Goal: Communication & Community: Ask a question

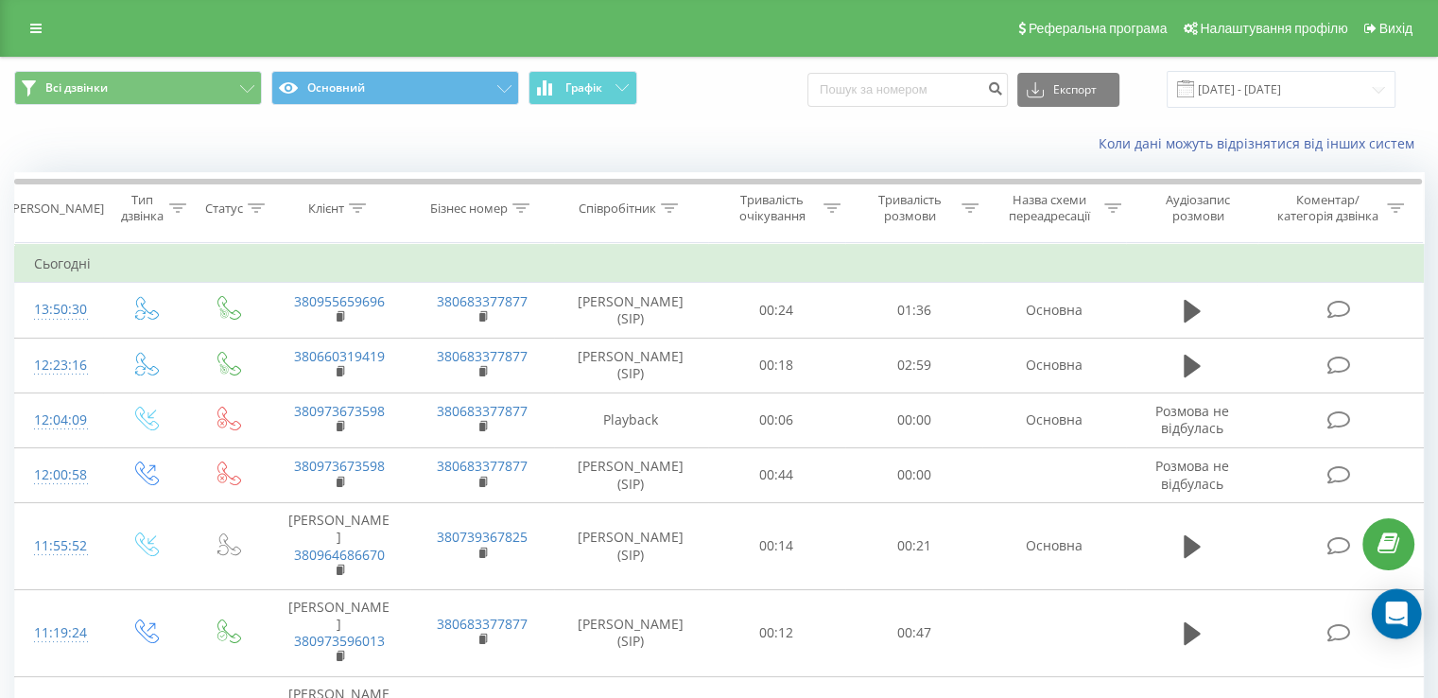
click at [1399, 595] on div "Open Intercom Messenger" at bounding box center [1397, 614] width 50 height 50
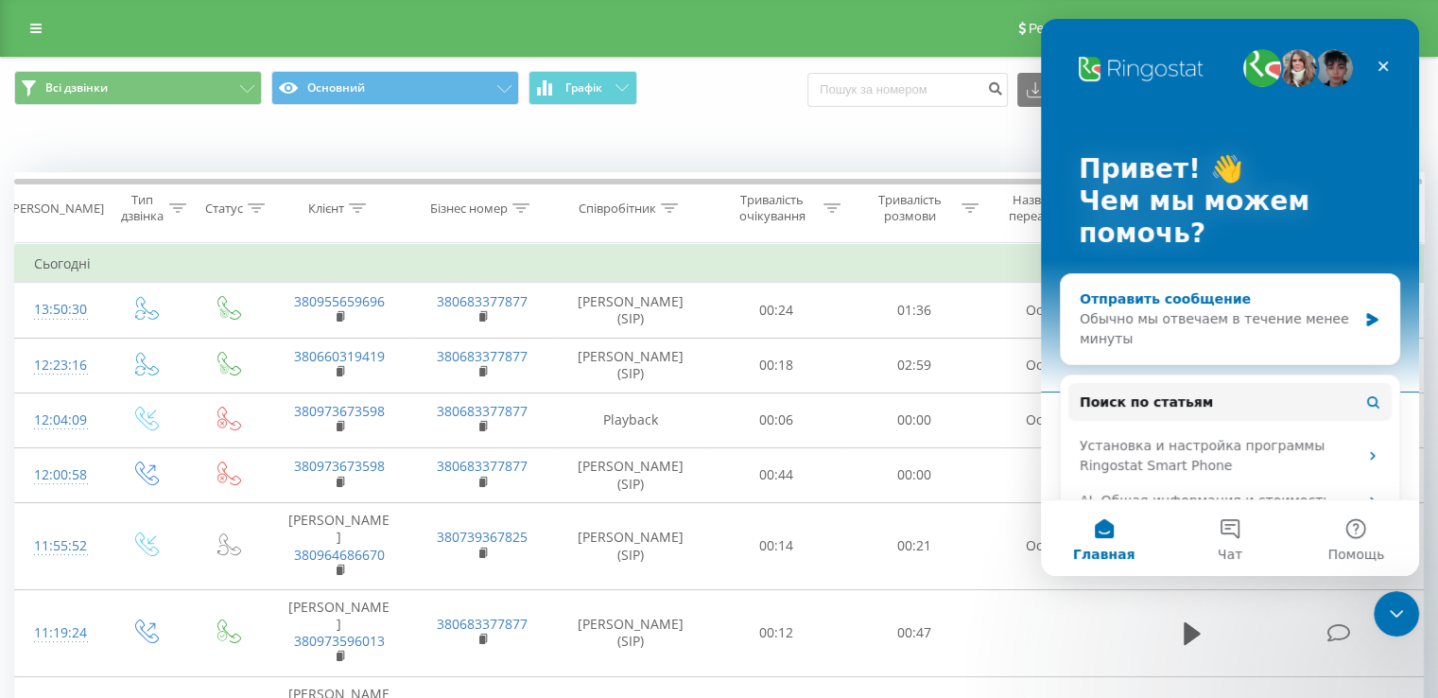
click at [1183, 290] on div "Отправить сообщение" at bounding box center [1218, 299] width 277 height 20
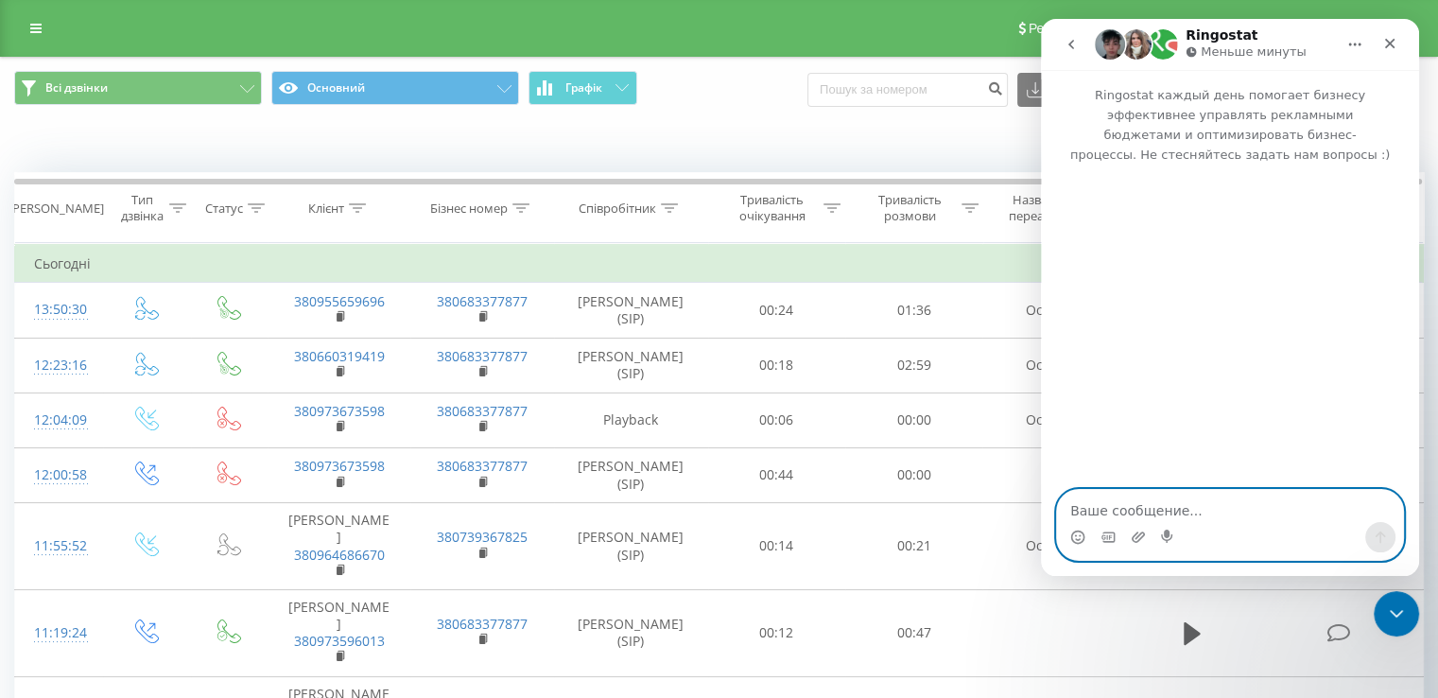
paste textarea "Скажіть, будь ласка, У нас ще є номер 044 333 47 95. Керівник запитує, чи врахо…"
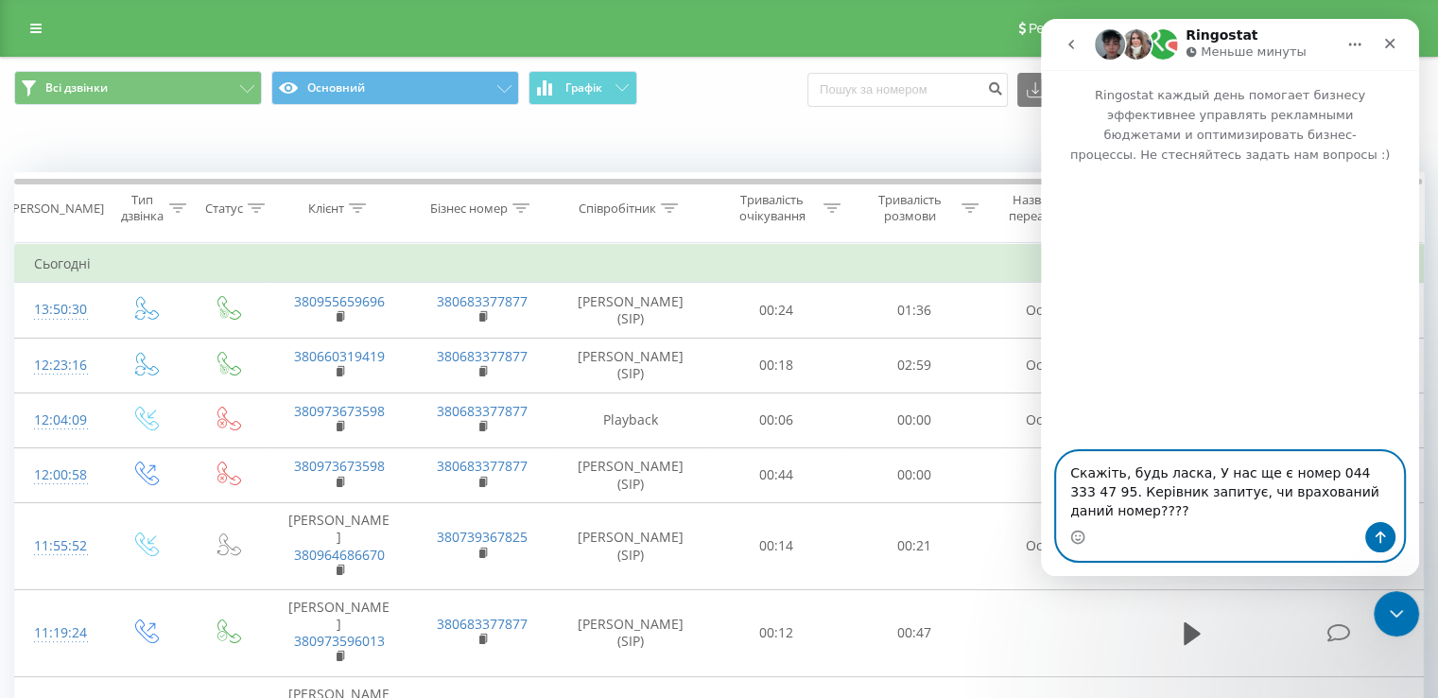
scroll to position [16, 0]
click at [1071, 478] on textarea "Скажіть, будь ласка, У нас ще є номер 044 333 47 95. Керівник запитує, чи врахо…" at bounding box center [1230, 487] width 346 height 70
drag, startPoint x: 1268, startPoint y: 494, endPoint x: 1168, endPoint y: 490, distance: 100.3
click at [1168, 490] on textarea "Добрий день! Скажіть, будь ласка, У нас ще є номер 044 333 47 95. Керівник запи…" at bounding box center [1230, 487] width 346 height 70
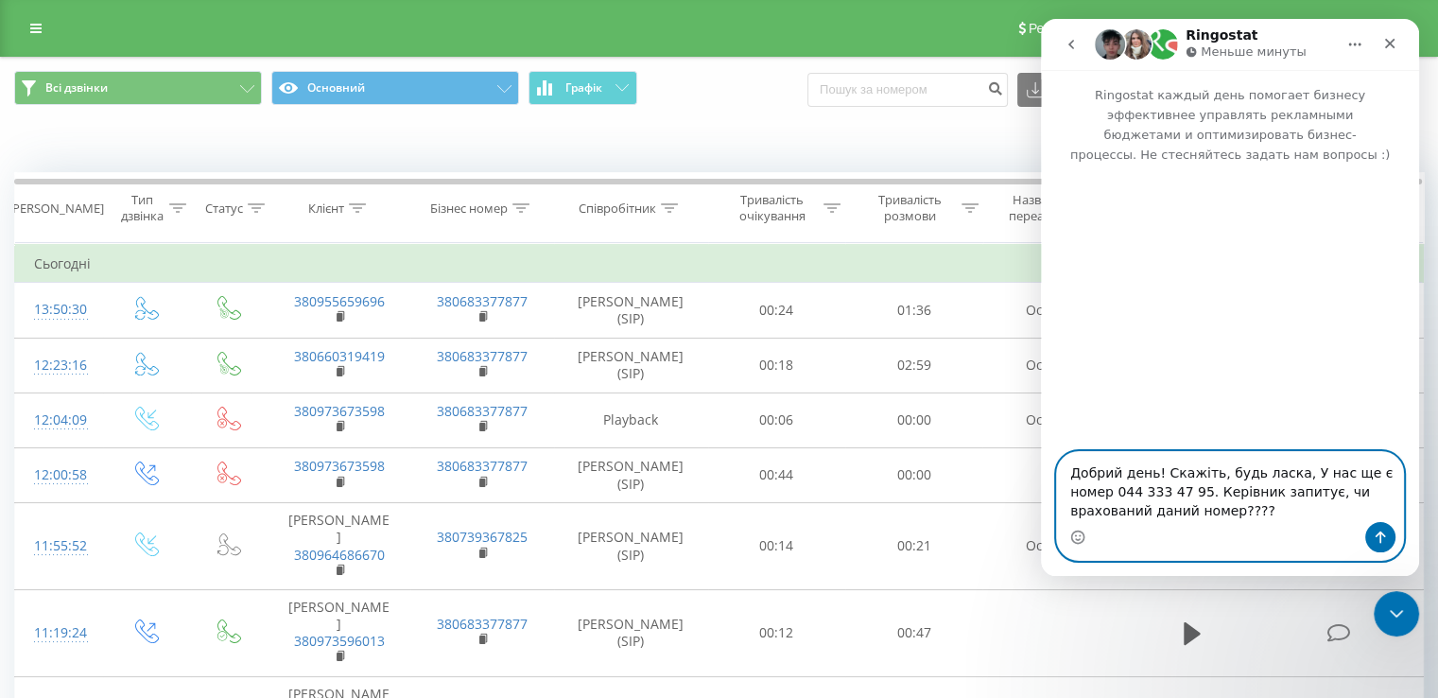
drag, startPoint x: 1278, startPoint y: 471, endPoint x: 1164, endPoint y: 477, distance: 114.6
click at [1164, 477] on textarea "Добрий день! Скажіть, будь ласка, У нас ще є номер 044 333 47 95. Керівник запи…" at bounding box center [1230, 487] width 346 height 70
drag, startPoint x: 1084, startPoint y: 513, endPoint x: 1053, endPoint y: 517, distance: 30.5
click at [1053, 517] on div "Добрий день! У нас ще є номер 044 333 47 95. Керівник запитує, чи врахований да…" at bounding box center [1230, 506] width 378 height 110
drag, startPoint x: 1239, startPoint y: 495, endPoint x: 1196, endPoint y: 492, distance: 42.6
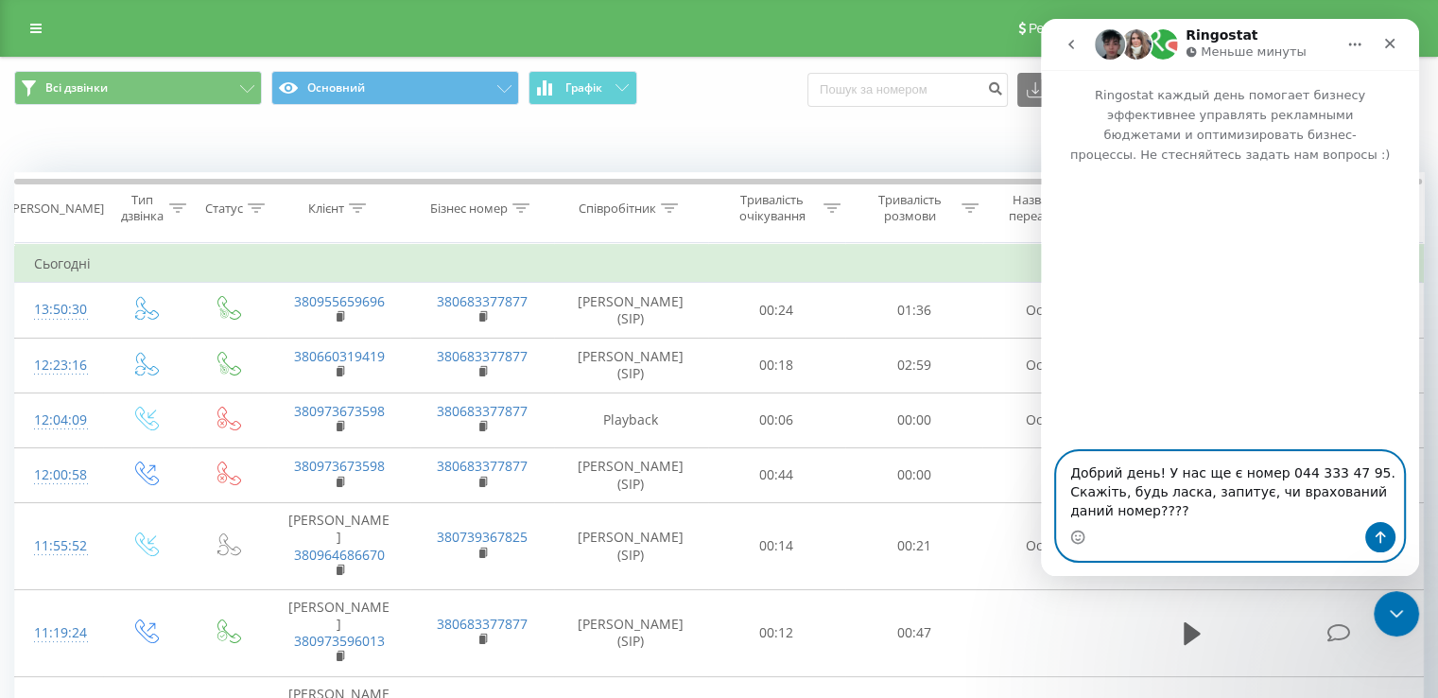
click at [1196, 492] on textarea "Добрий день! У нас ще є номер 044 333 47 95. Скажіть, будь ласка, запитує, чи в…" at bounding box center [1230, 487] width 346 height 70
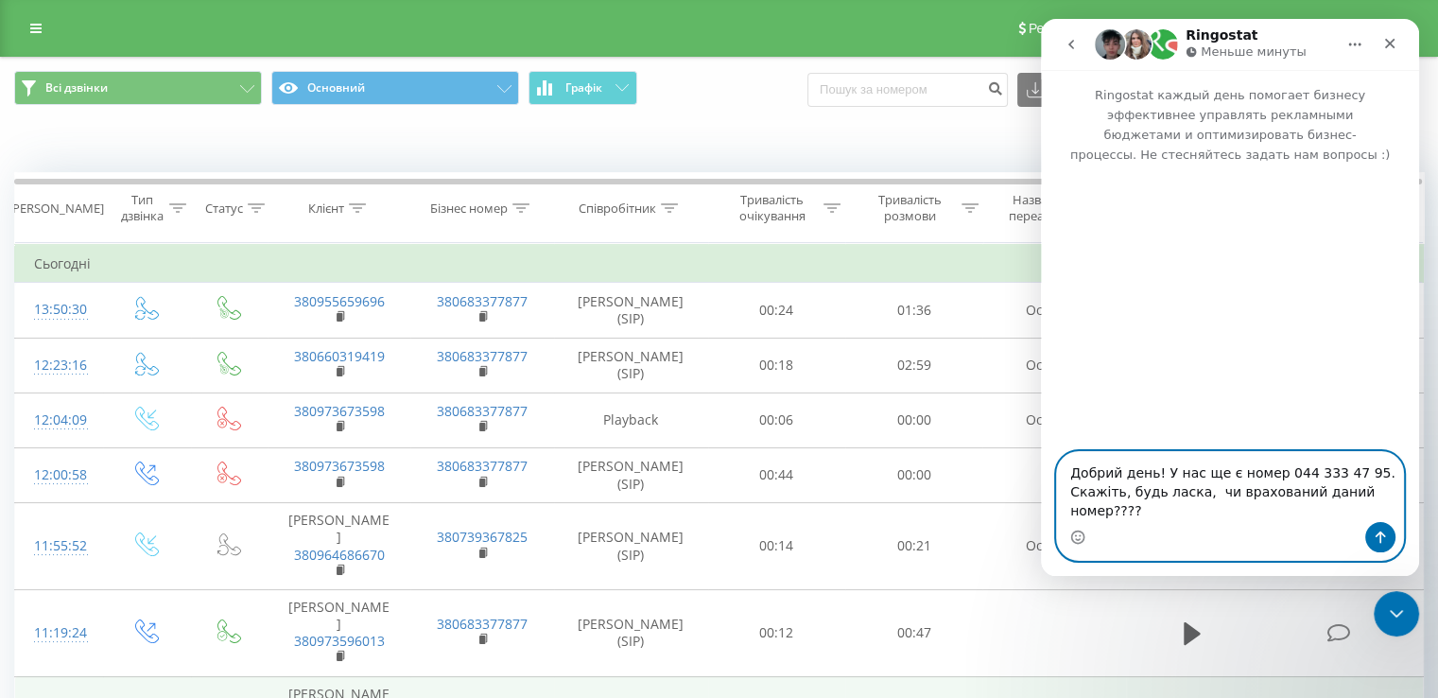
type textarea "Добрий день! У нас ще є номер 044 333 47 95. Скажіть, будь ласка, чи врахований…"
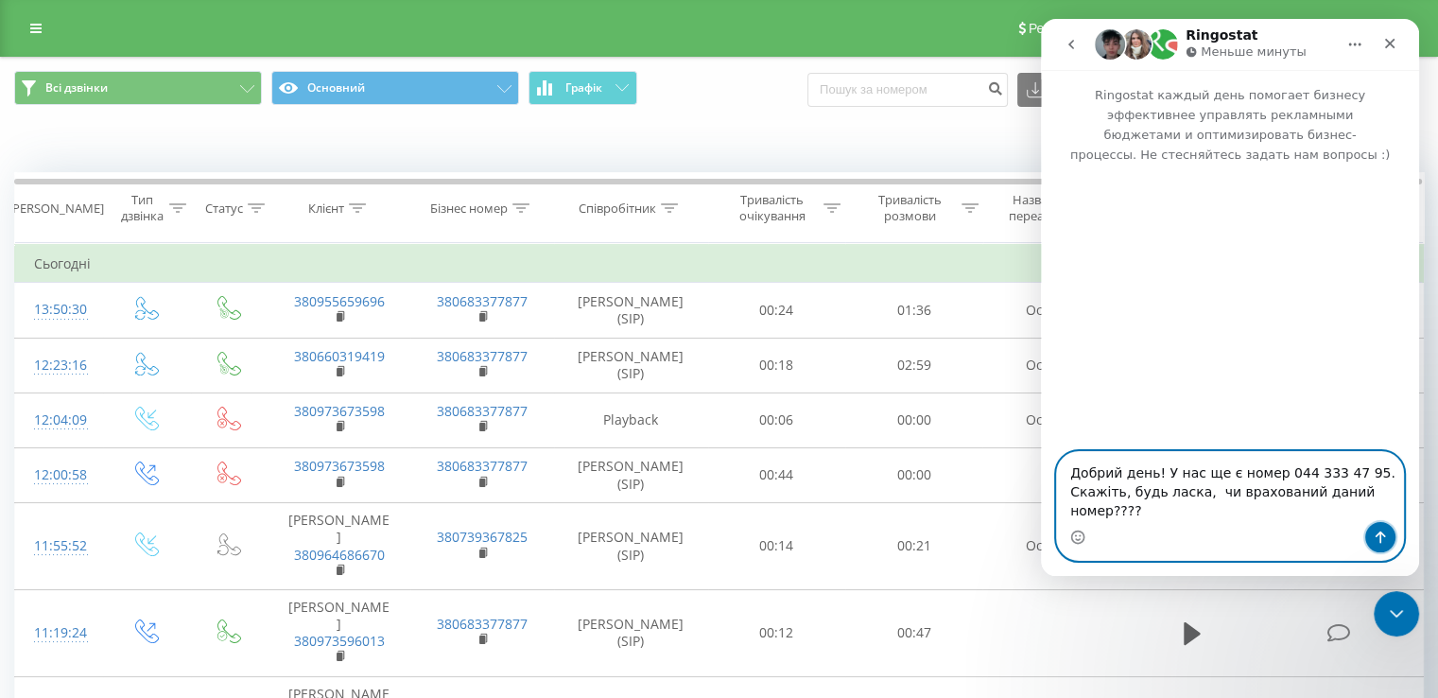
click at [1385, 539] on icon "Отправить сообщение…" at bounding box center [1380, 537] width 15 height 15
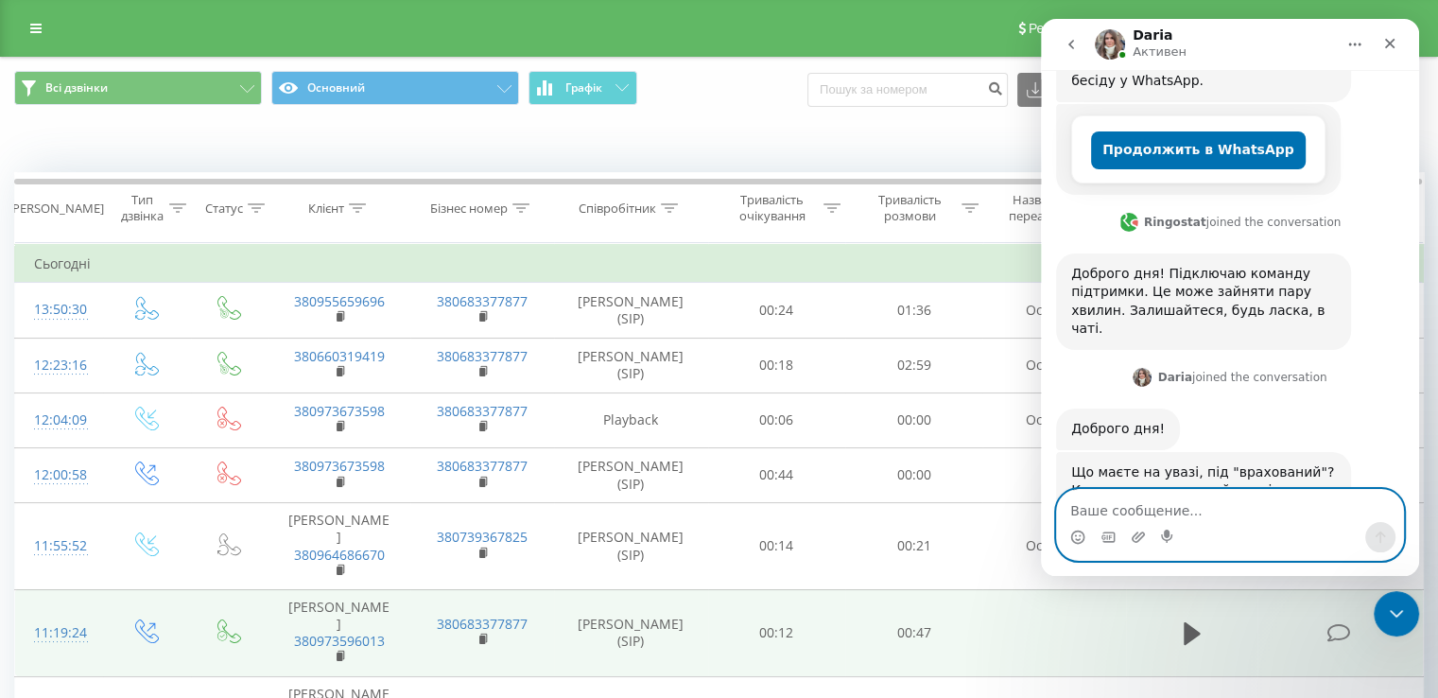
scroll to position [407, 0]
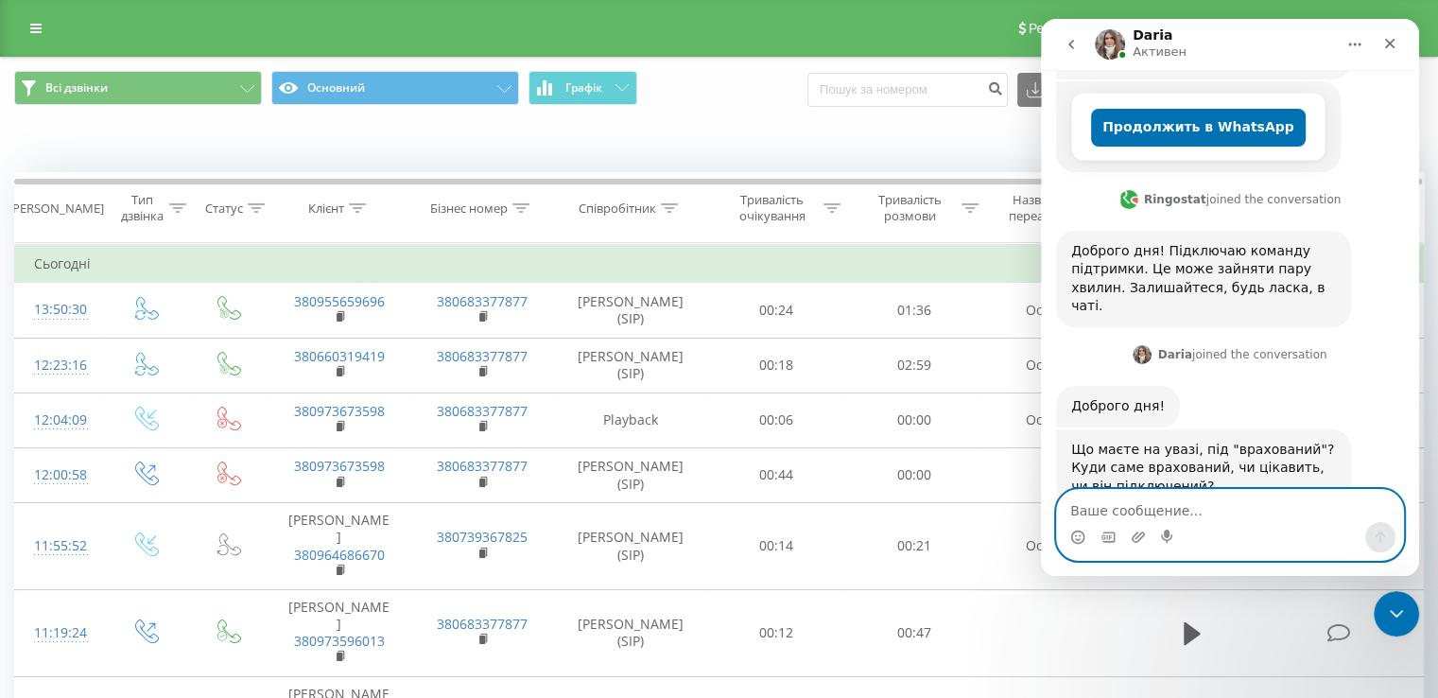
click at [1117, 515] on textarea "Ваше сообщение..." at bounding box center [1230, 506] width 346 height 32
type textarea "Так"
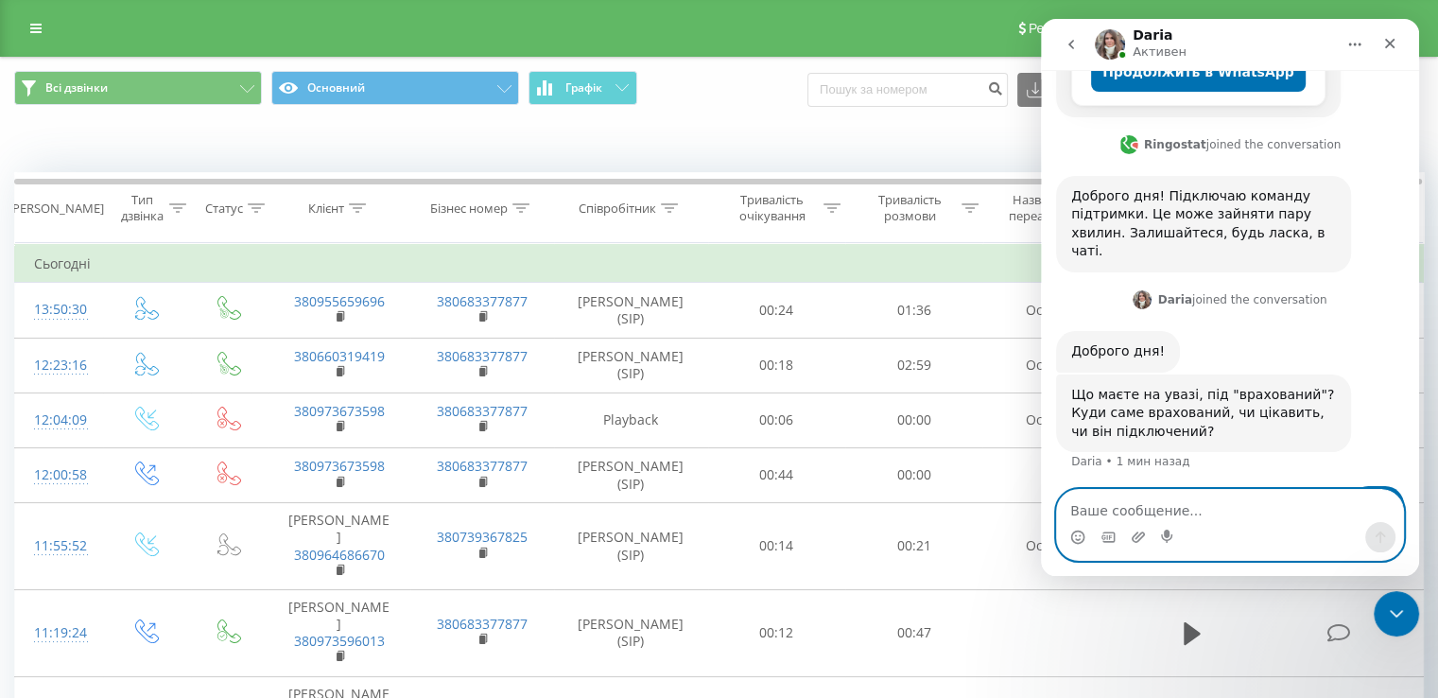
scroll to position [462, 0]
type textarea "цікавить"
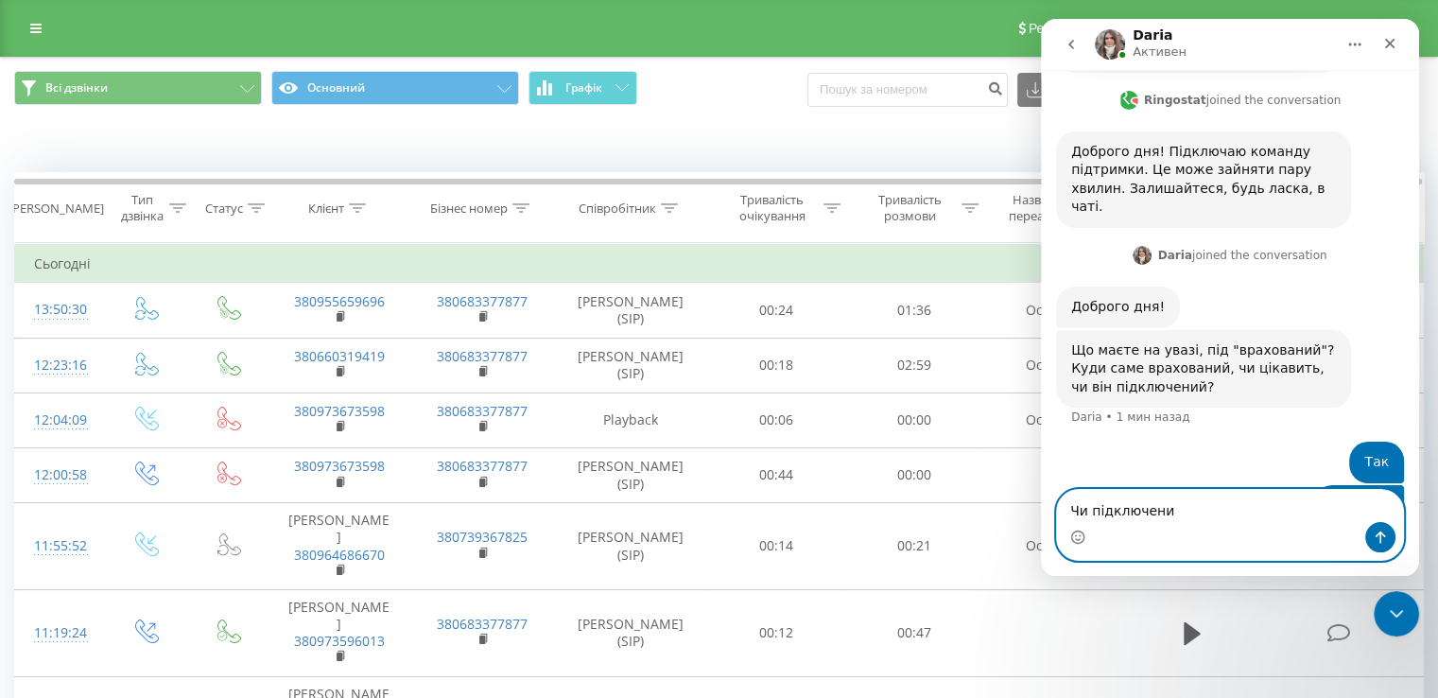
type textarea "Чи підключений"
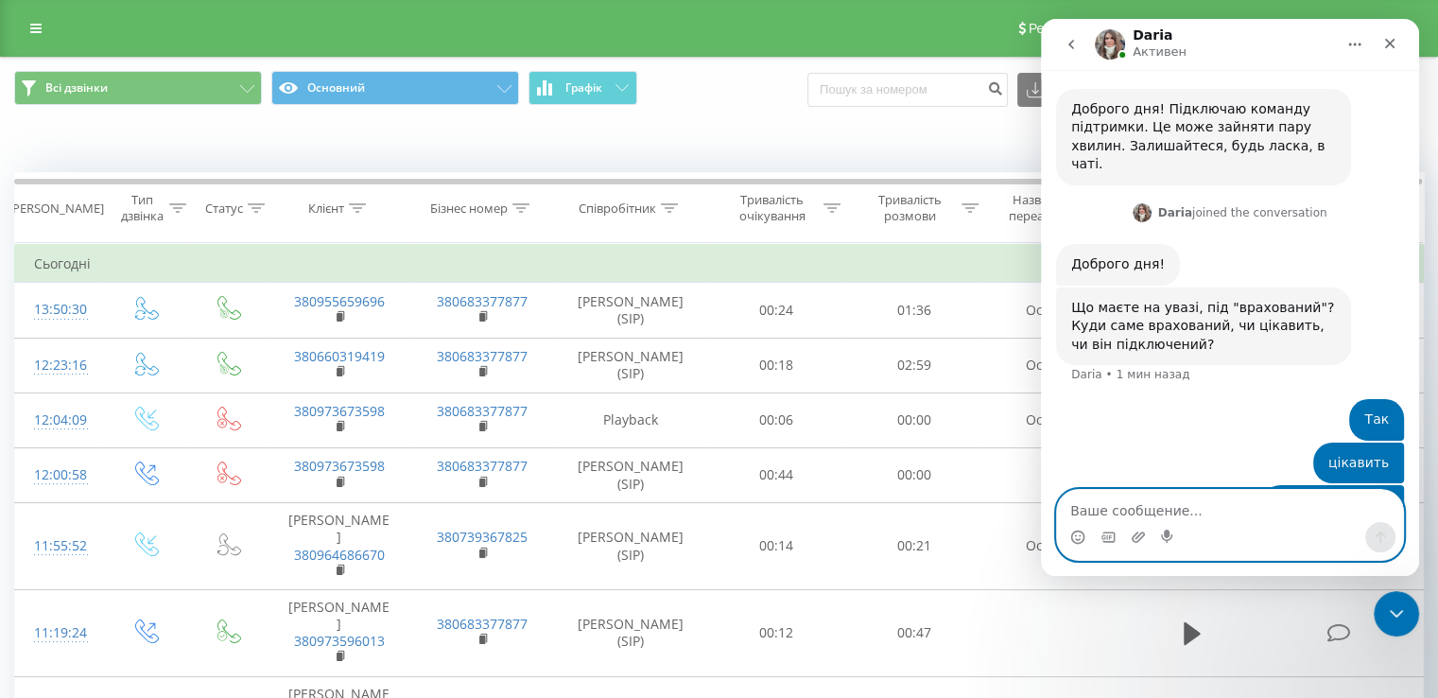
type textarea "?"
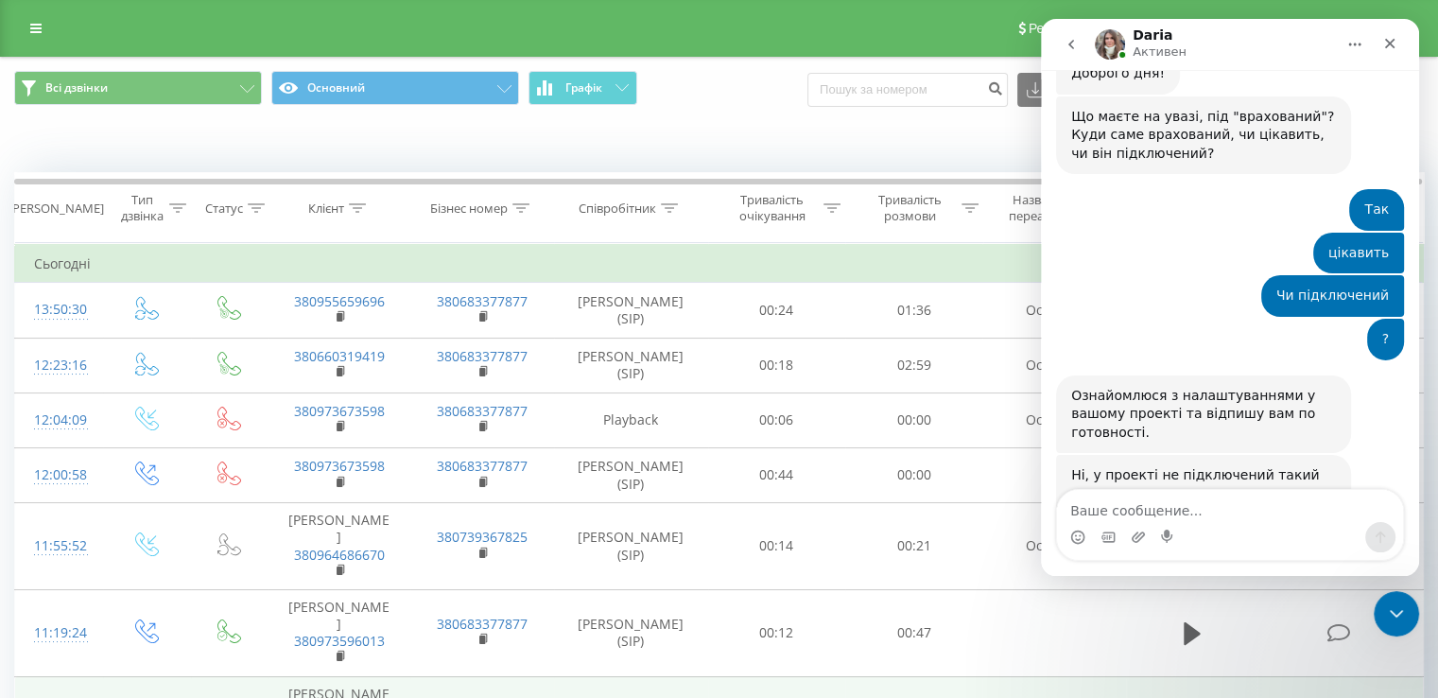
scroll to position [766, 0]
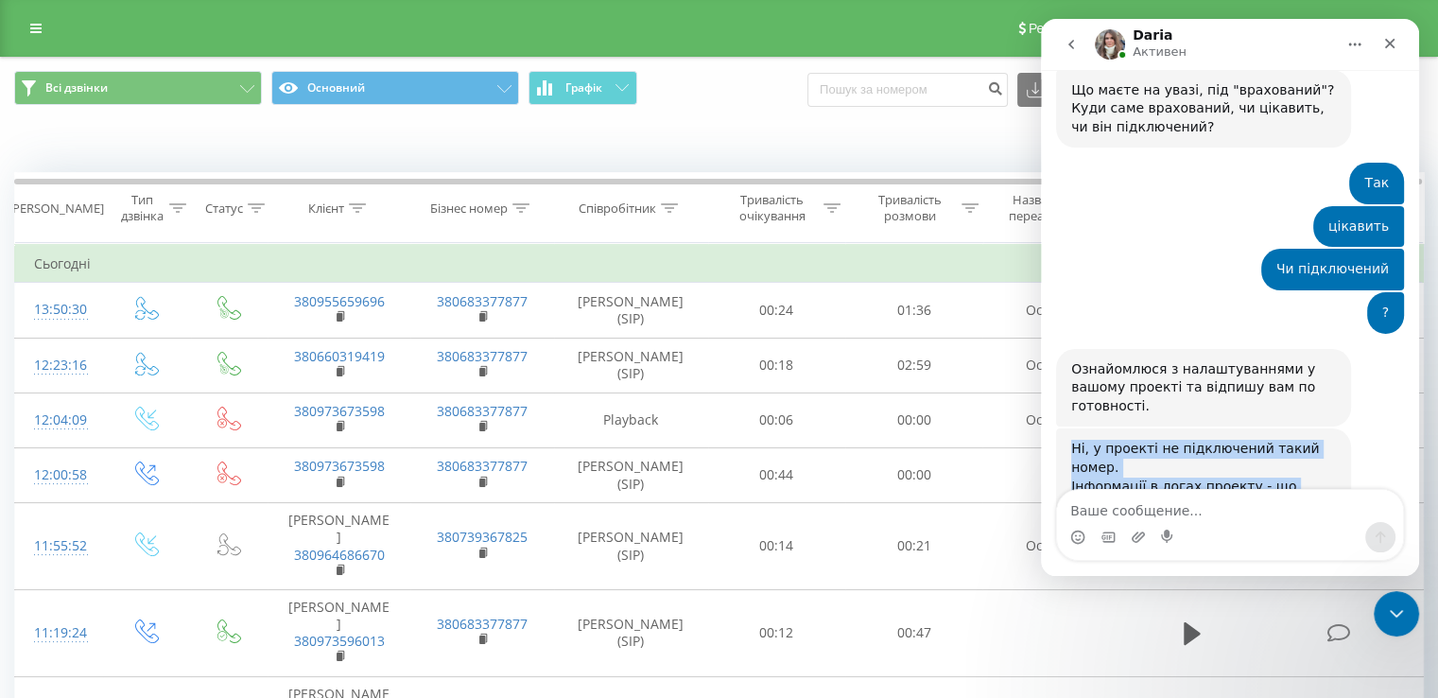
drag, startPoint x: 1189, startPoint y: 423, endPoint x: 1052, endPoint y: 372, distance: 145.4
copy div "Ні, у проекті не підключений такий номер. Інформації в логах проекту - що такий…"
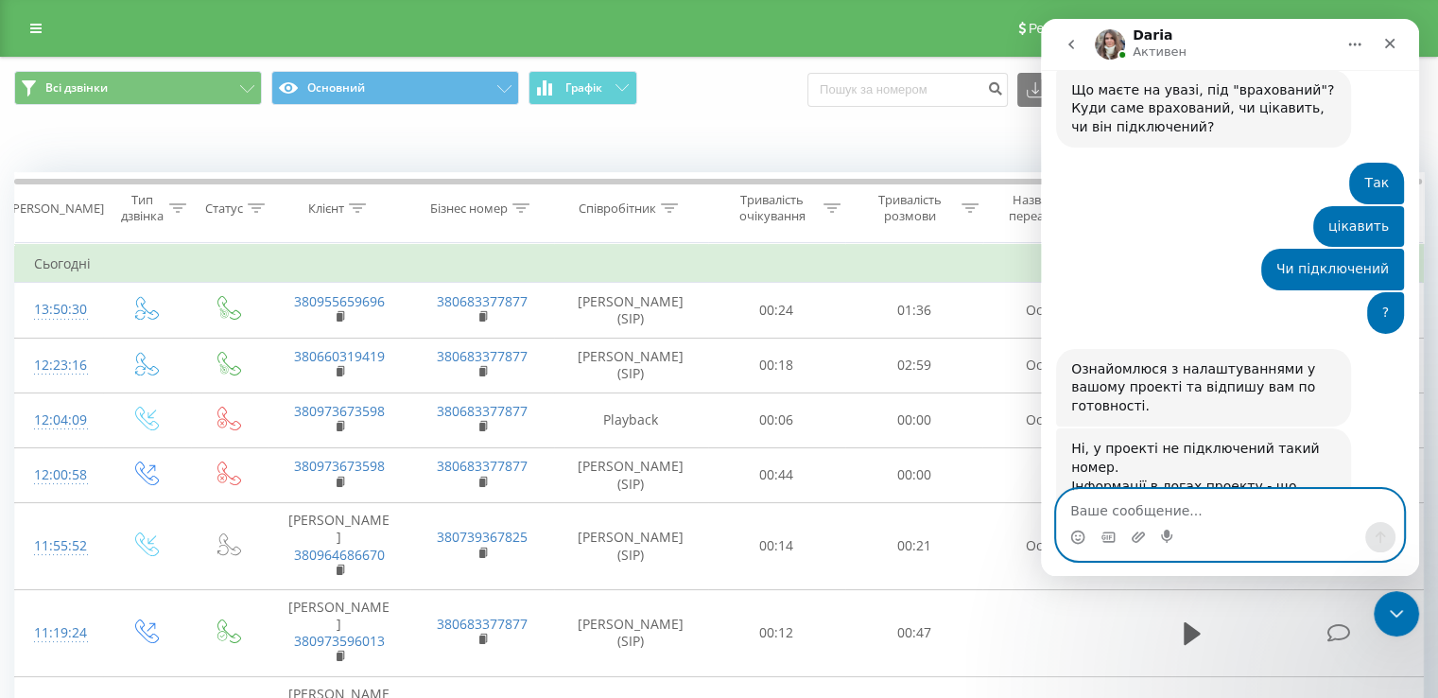
drag, startPoint x: 1117, startPoint y: 513, endPoint x: 1104, endPoint y: 520, distance: 14.4
click at [1110, 513] on textarea "Ваше сообщение..." at bounding box center [1230, 506] width 346 height 32
click at [1125, 504] on textarea "Пі" at bounding box center [1230, 506] width 346 height 32
type textarea "П"
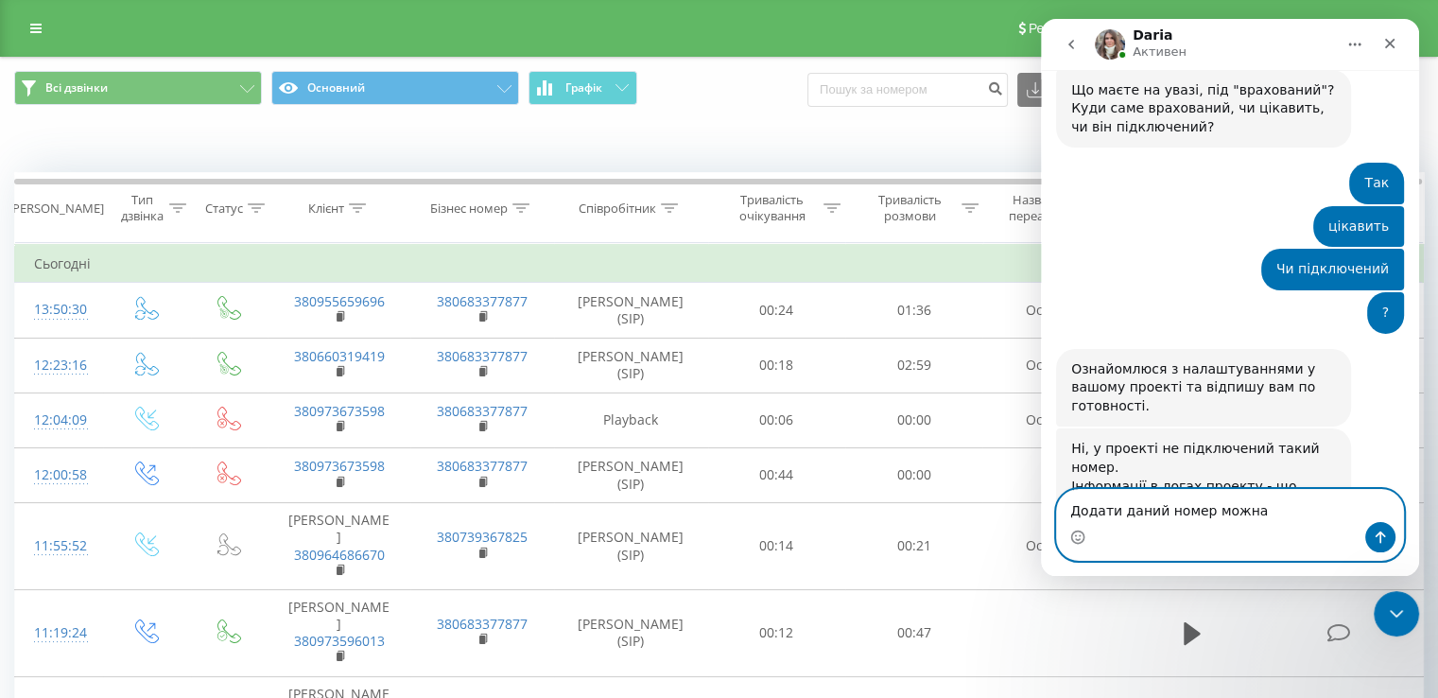
type textarea "Додати даний номер можна?"
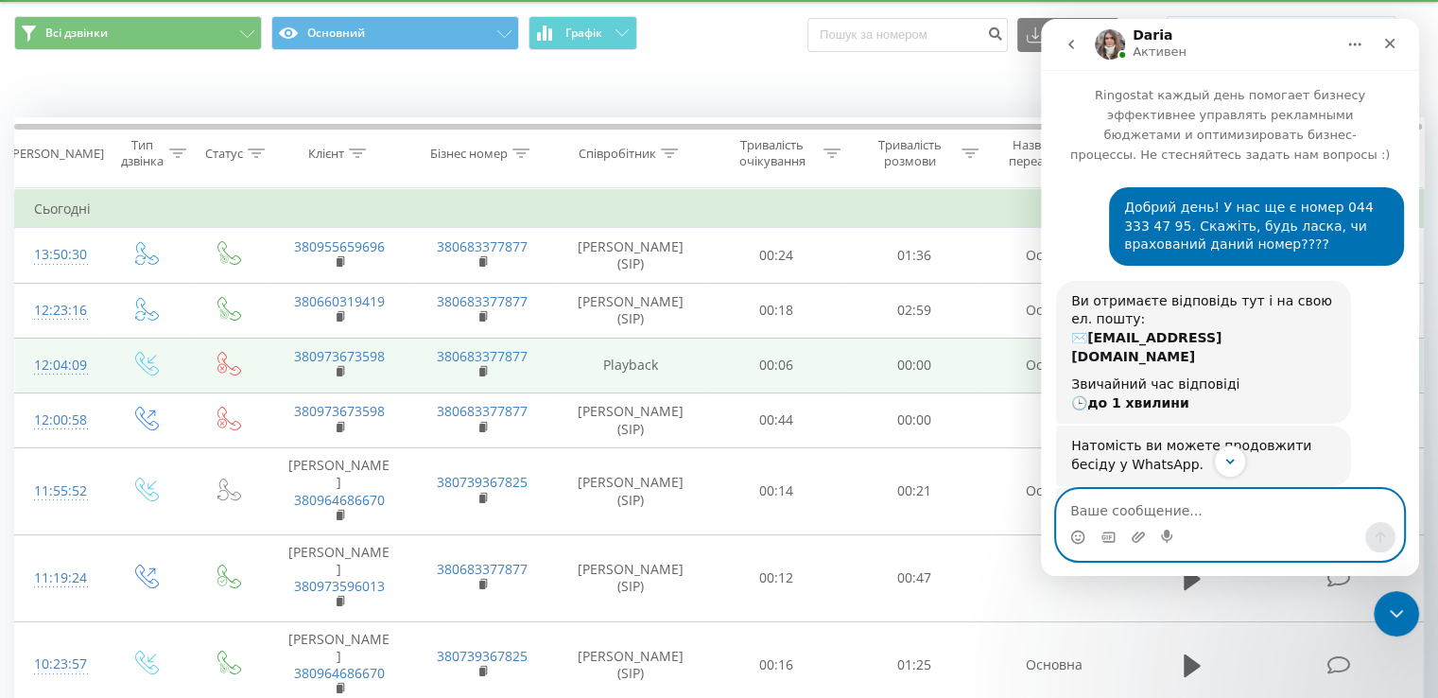
scroll to position [95, 0]
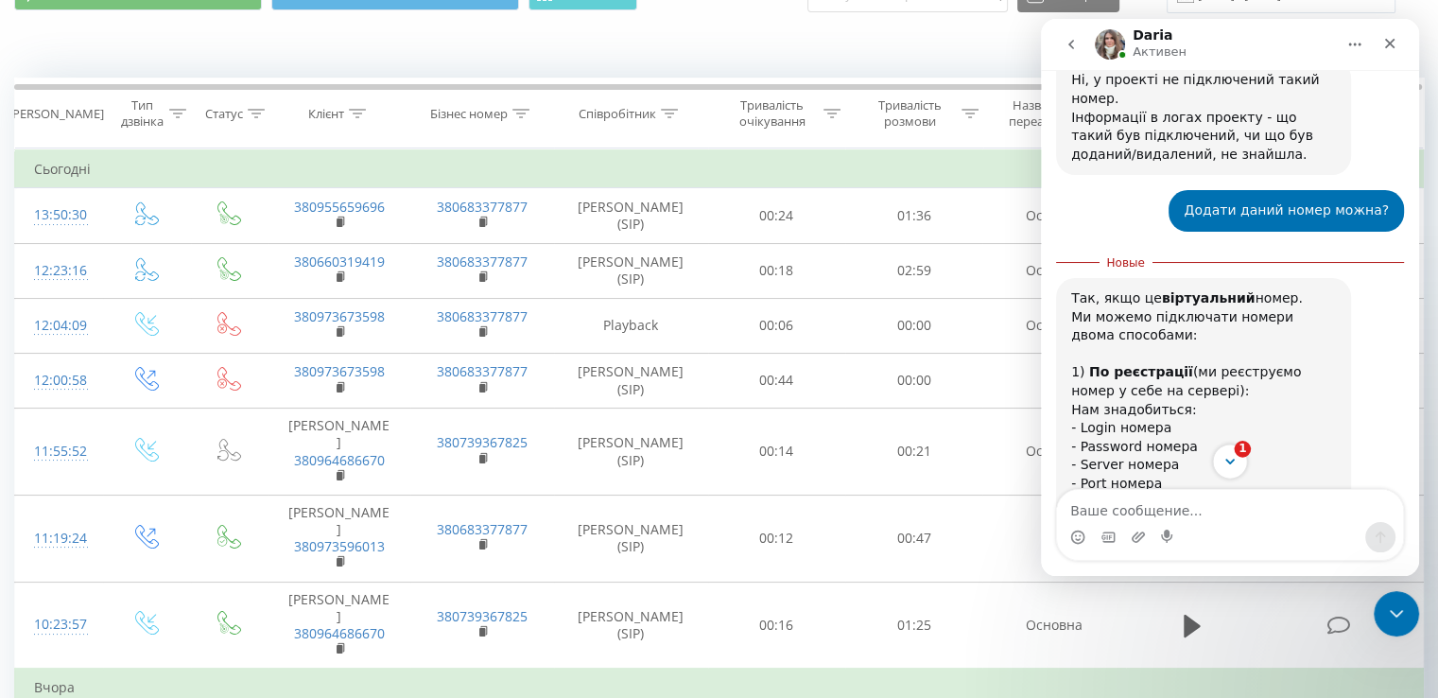
click at [1239, 458] on button "1" at bounding box center [1229, 460] width 35 height 35
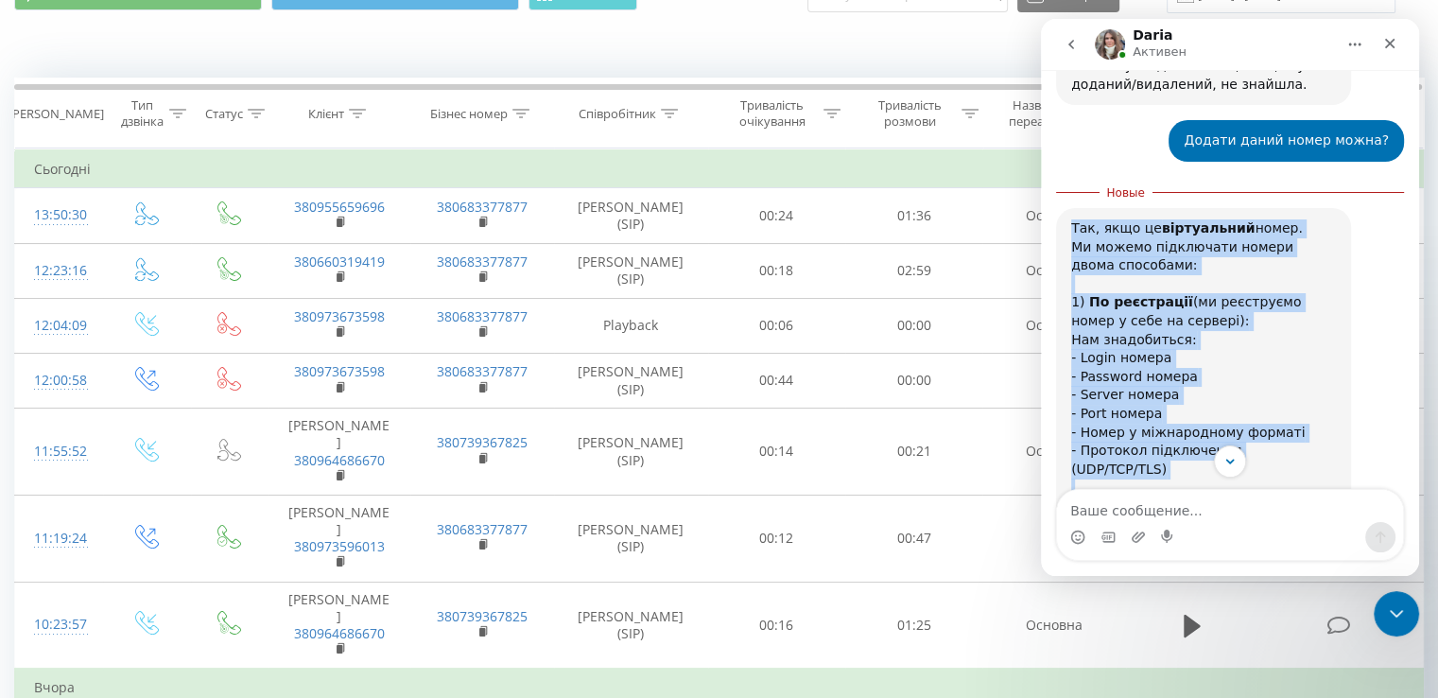
scroll to position [1392, 0]
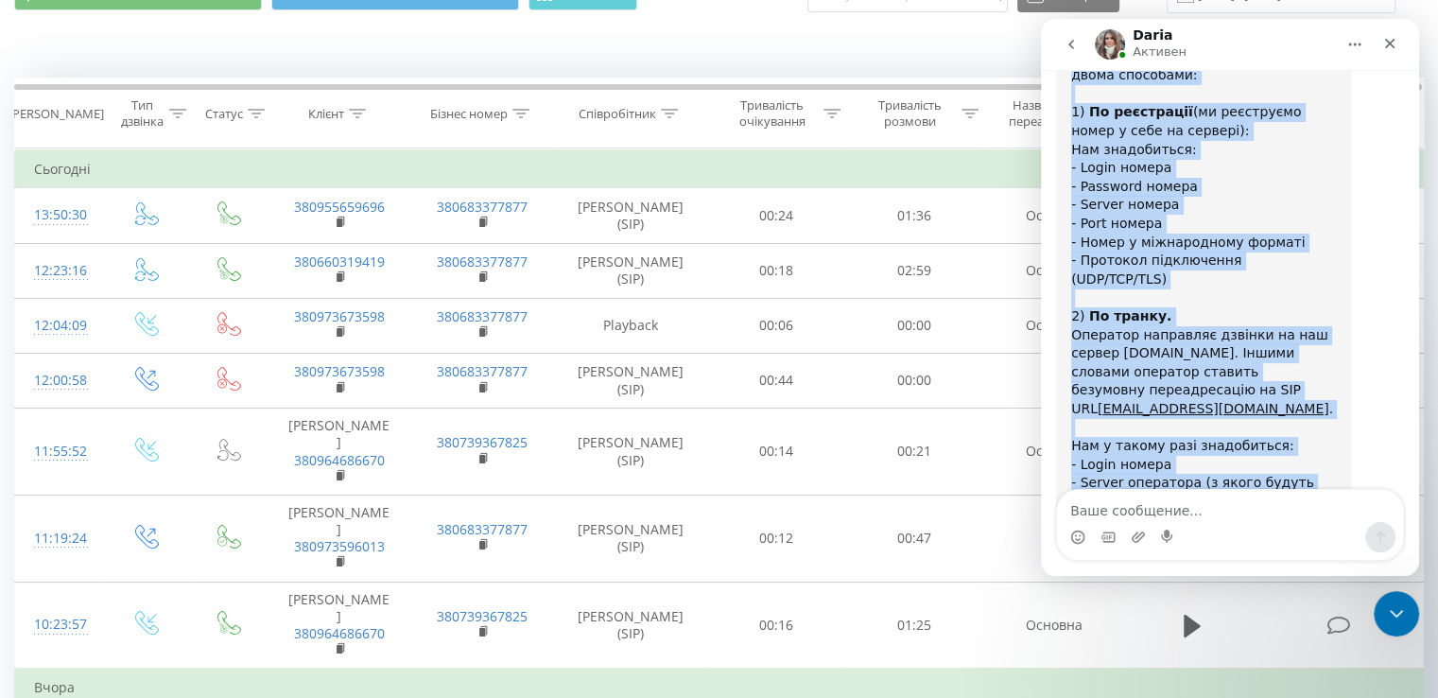
drag, startPoint x: 1071, startPoint y: 131, endPoint x: 1317, endPoint y: 450, distance: 402.5
click at [1317, 450] on div "Так, якщо це віртуальний номер. Ми можемо підключати номери двома способами: ﻿1…" at bounding box center [1230, 309] width 348 height 583
copy div "Lor, ipsu do sitametcons adipi. El seddoe temporinci utlabo etdol magnaaliq: ﻿6…"
click at [1219, 183] on div "﻿1) По реєстрації (ми реєструємо номер у себе на сервері): ﻿Нам знадобиться: ﻿-…" at bounding box center [1203, 205] width 265 height 241
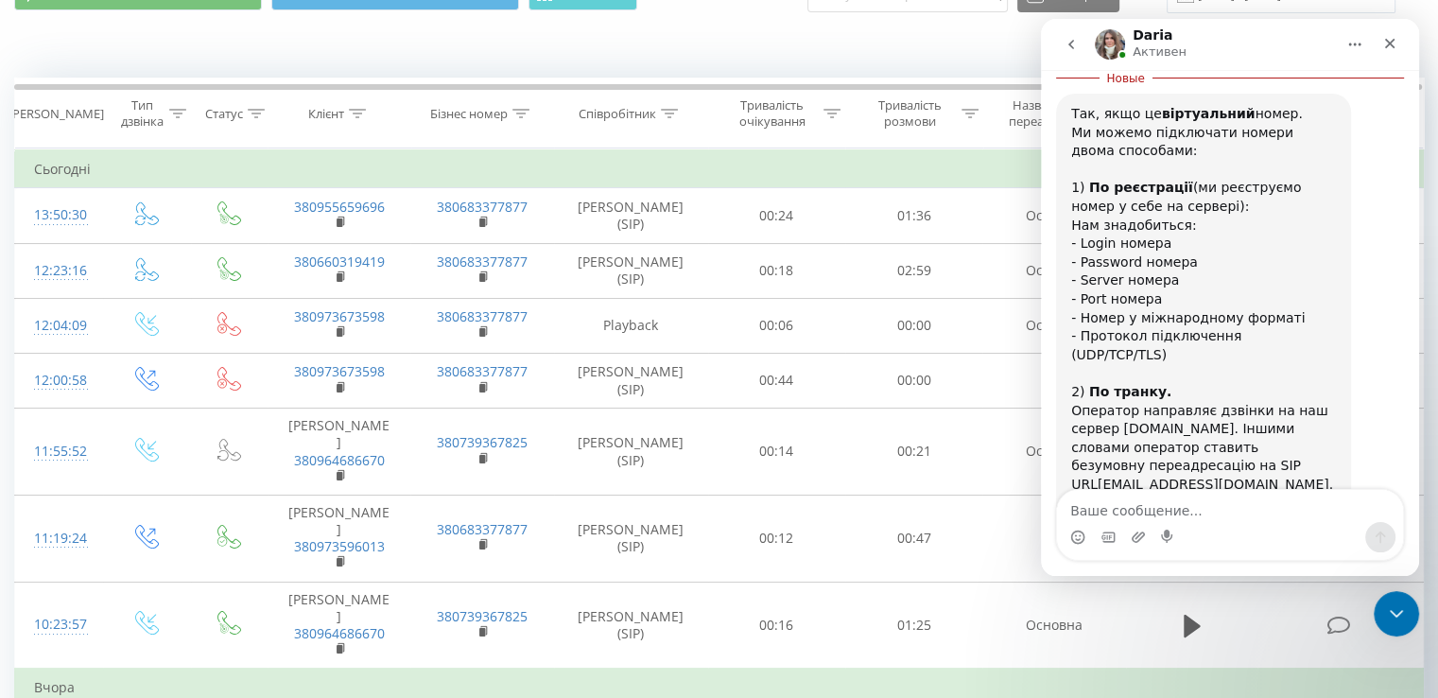
scroll to position [1297, 0]
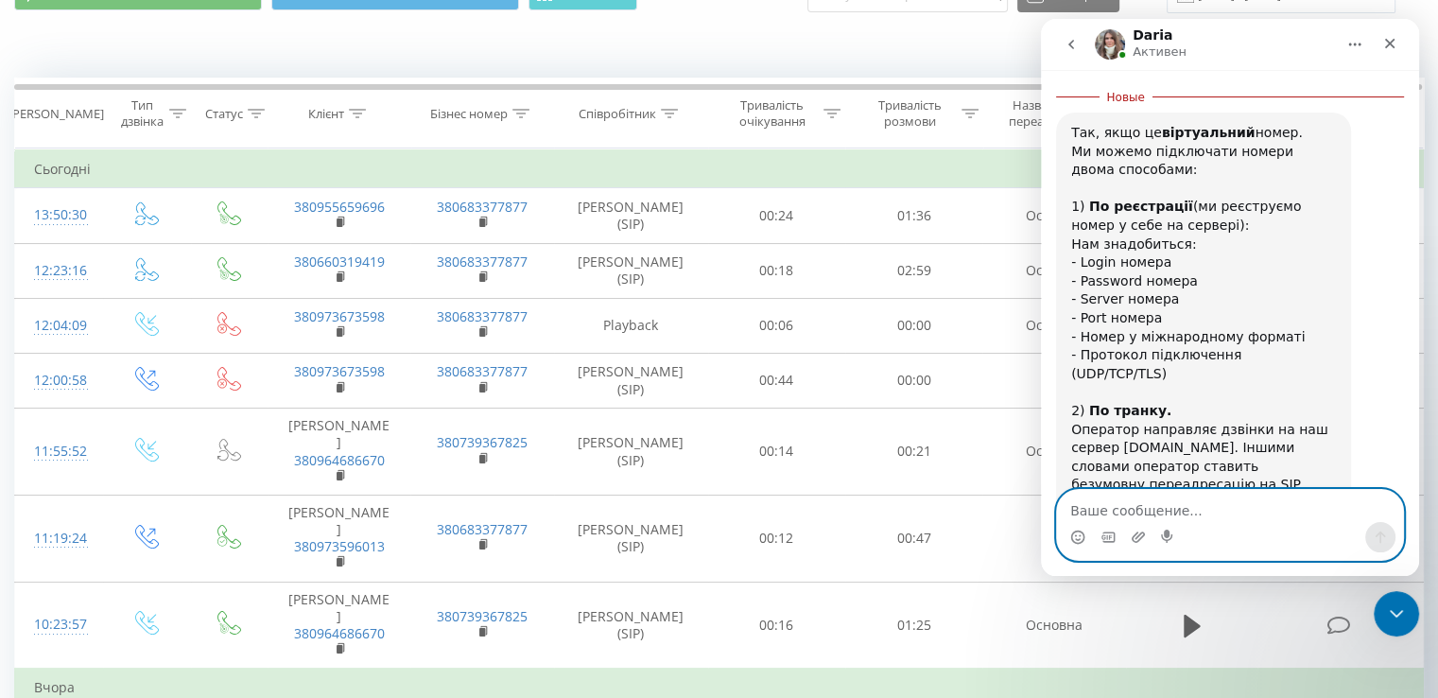
click at [1197, 510] on textarea "Ваше сообщение..." at bounding box center [1230, 506] width 346 height 32
type textarea "Дякую"
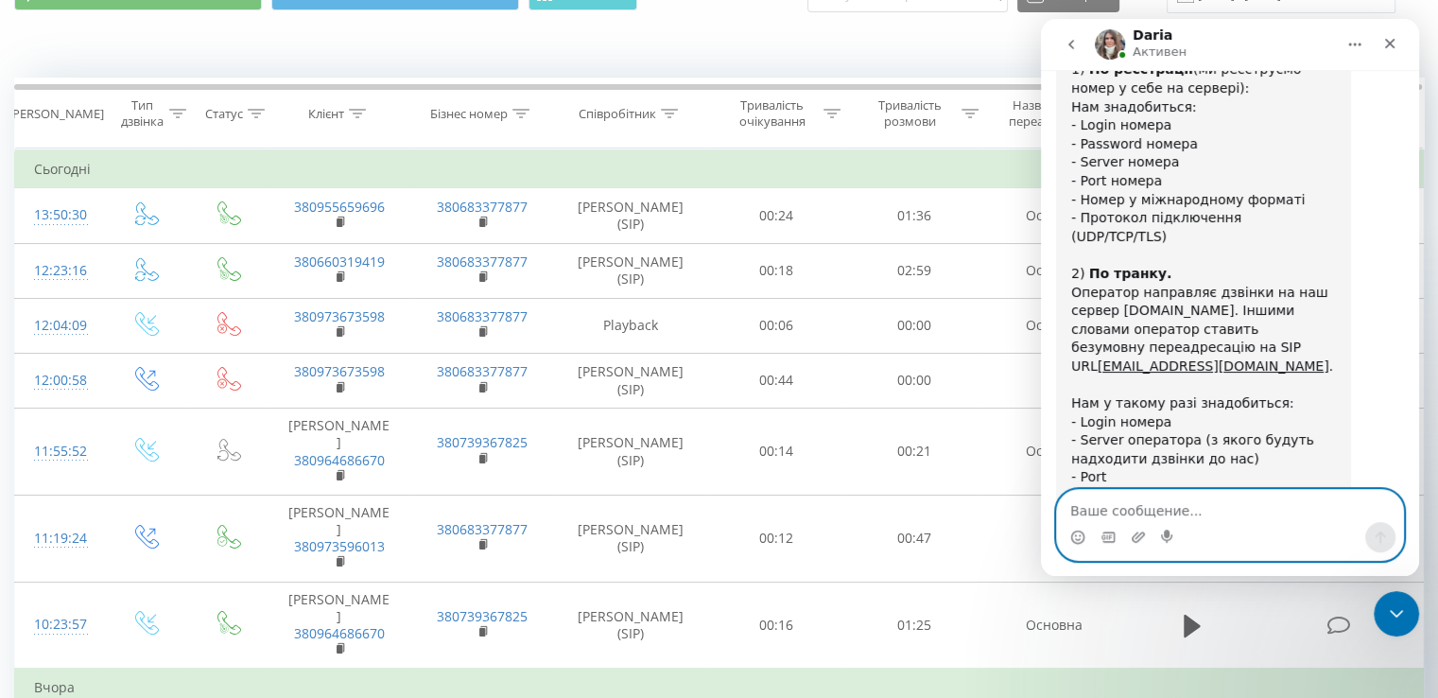
scroll to position [1417, 0]
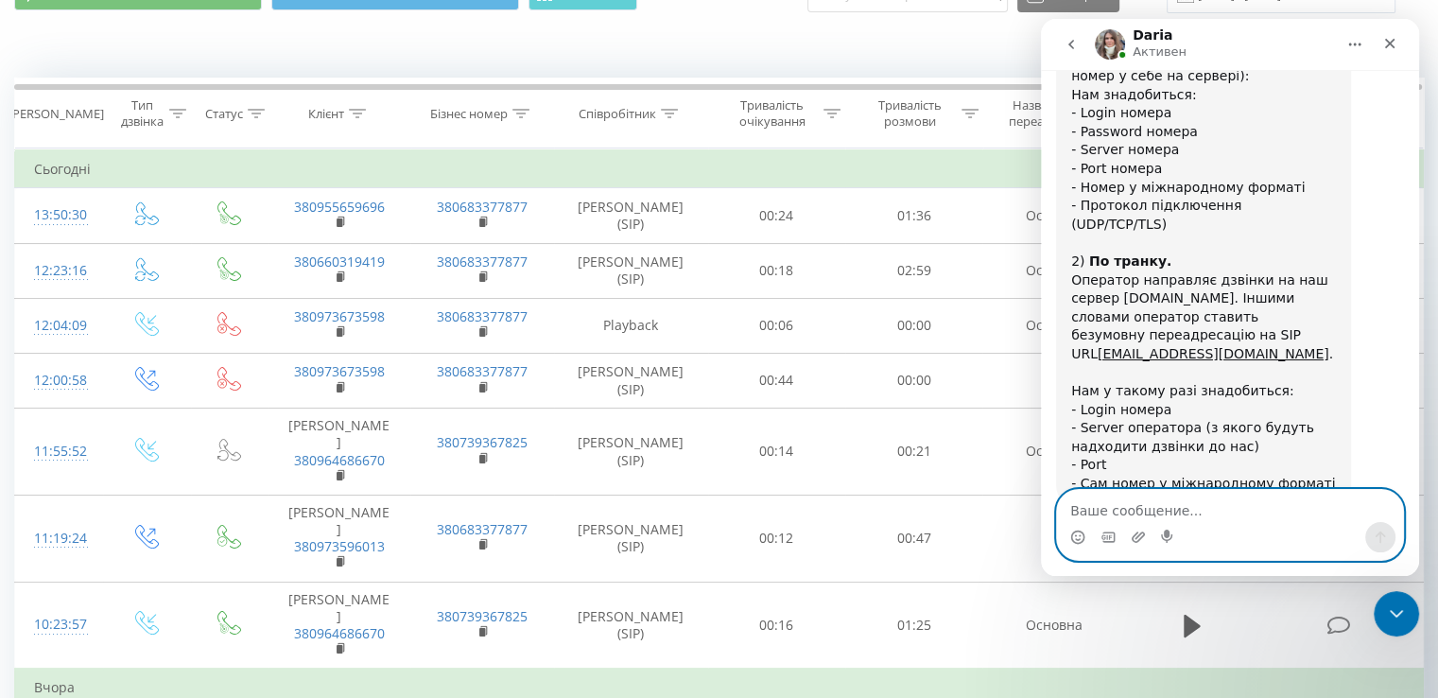
type textarea "Ц"
type textarea "Уточнюємо інформацію"
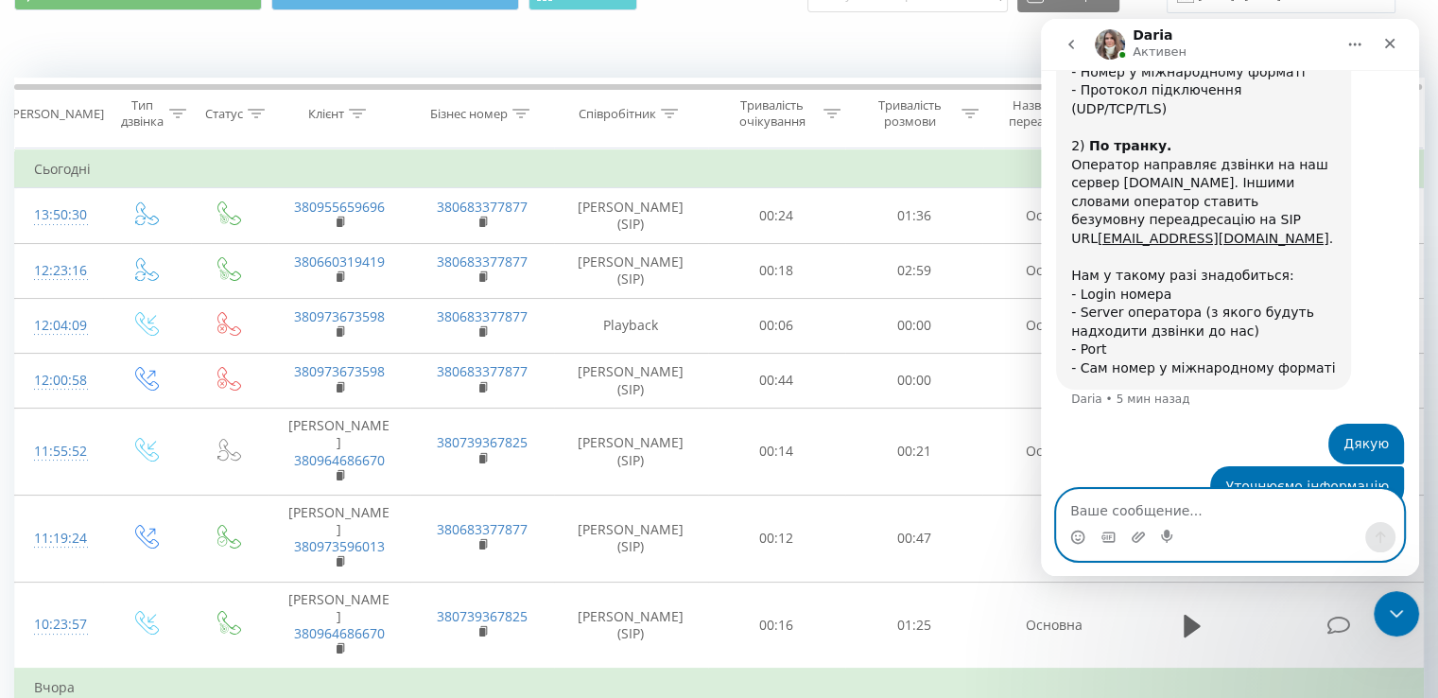
scroll to position [1619, 0]
